Goal: Information Seeking & Learning: Learn about a topic

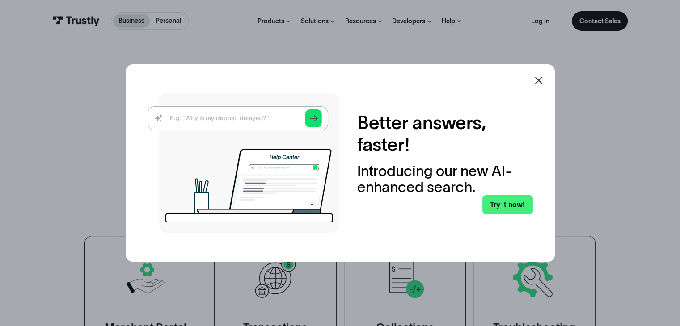
click at [538, 80] on icon at bounding box center [539, 80] width 11 height 11
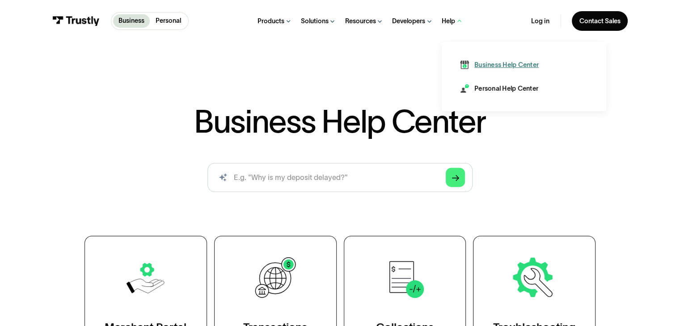
click at [487, 65] on div "Business Help Center" at bounding box center [506, 64] width 64 height 9
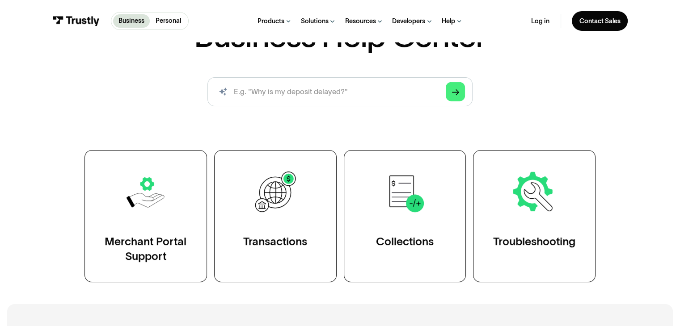
scroll to position [87, 0]
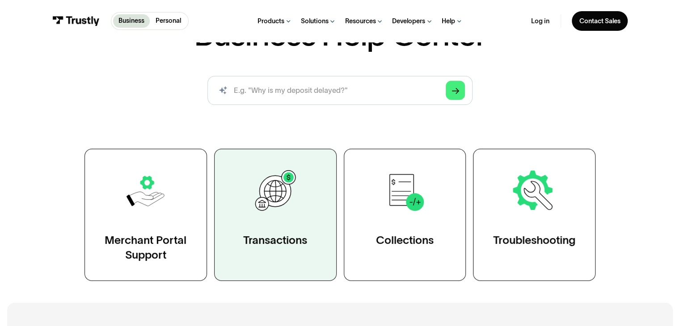
click at [273, 188] on img at bounding box center [274, 191] width 47 height 47
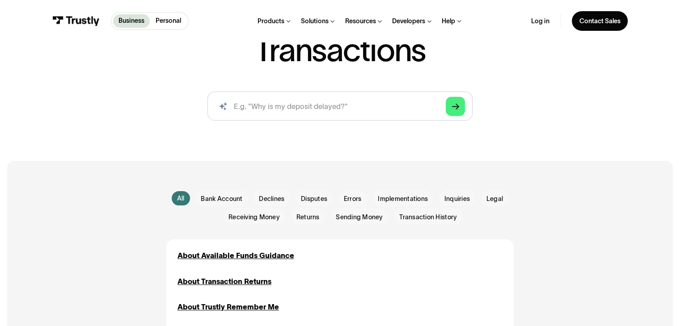
scroll to position [83, 0]
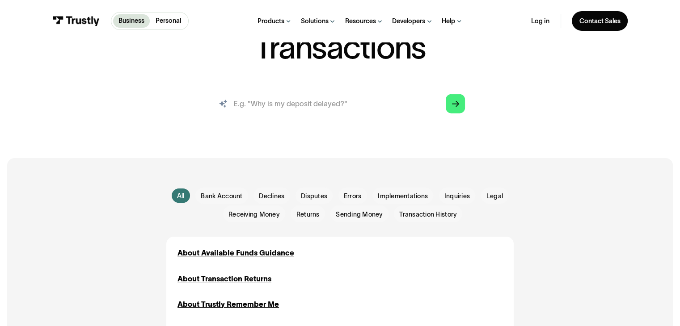
click at [318, 106] on input "search" at bounding box center [339, 103] width 265 height 29
click at [457, 104] on polygon "Search" at bounding box center [455, 104] width 7 height 6
click at [402, 102] on input "search" at bounding box center [339, 103] width 265 height 29
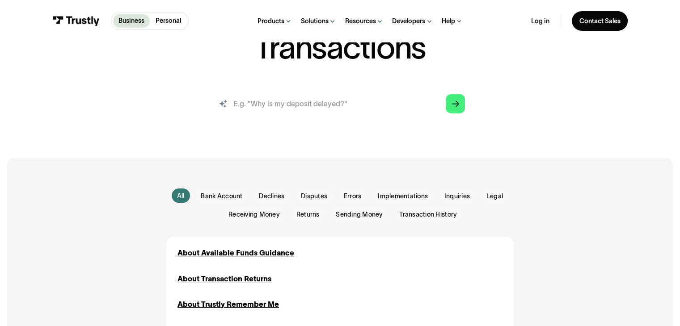
click at [258, 104] on input "search" at bounding box center [339, 103] width 265 height 29
type input "j"
type input "payment"
click at [454, 105] on icon "Arrow Right" at bounding box center [455, 105] width 7 height 8
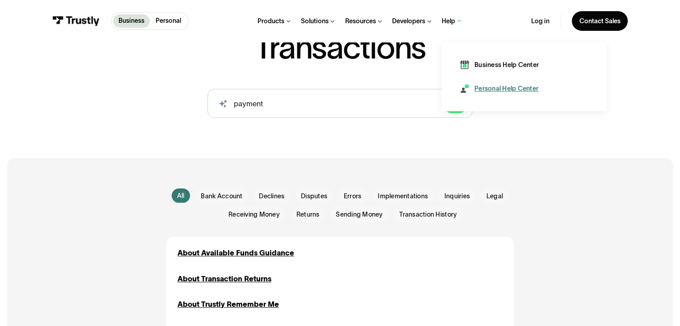
click at [494, 89] on div "Personal Help Center" at bounding box center [506, 88] width 64 height 9
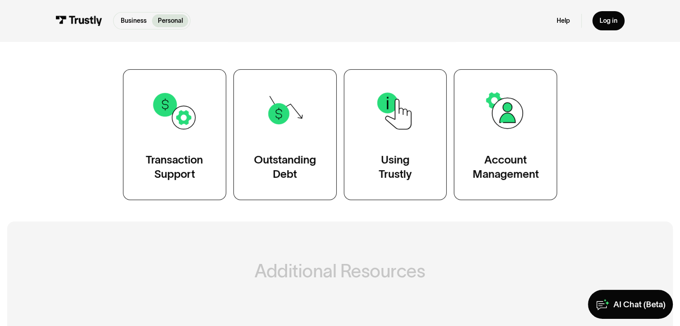
scroll to position [170, 0]
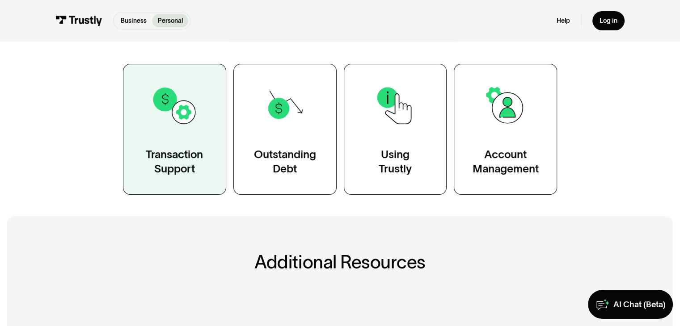
click at [185, 122] on img at bounding box center [174, 105] width 47 height 47
